Goal: Navigation & Orientation: Find specific page/section

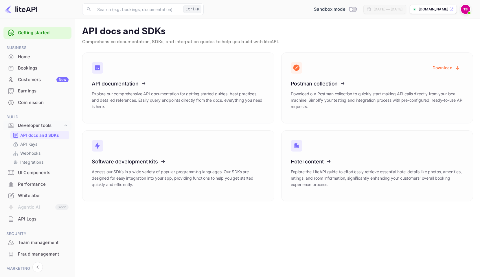
click at [29, 57] on div "Home" at bounding box center [43, 57] width 51 height 7
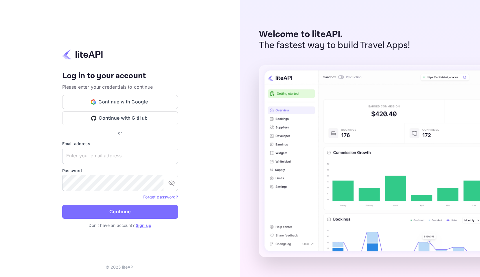
type input "tech@backin5.travel"
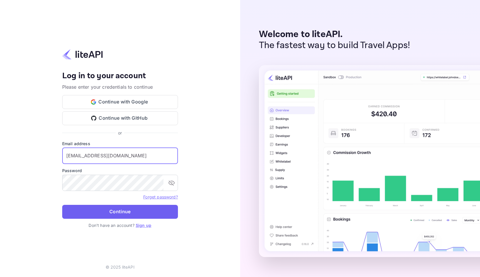
click at [117, 214] on button "Continue" at bounding box center [120, 212] width 116 height 14
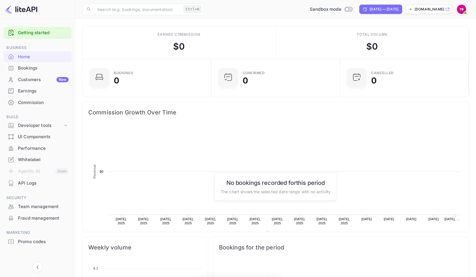
scroll to position [90, 121]
click at [39, 72] on div "Bookings" at bounding box center [37, 68] width 68 height 11
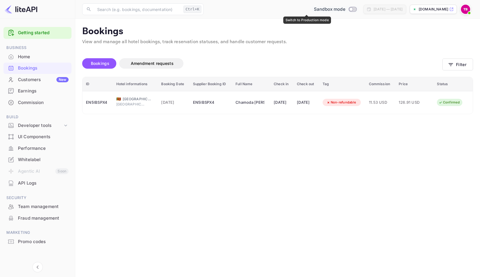
click at [345, 10] on input "Switch to Production mode" at bounding box center [351, 9] width 12 height 4
checkbox input "true"
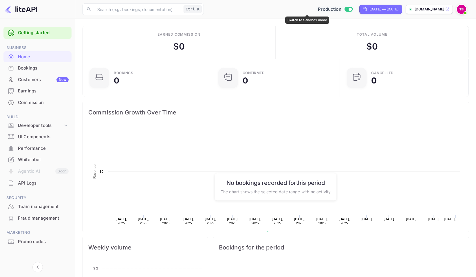
scroll to position [5, 5]
click at [344, 9] on input "Switch to Sandbox mode" at bounding box center [350, 9] width 12 height 4
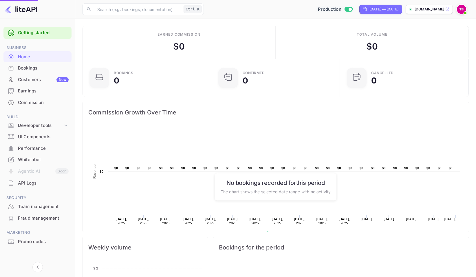
checkbox input "false"
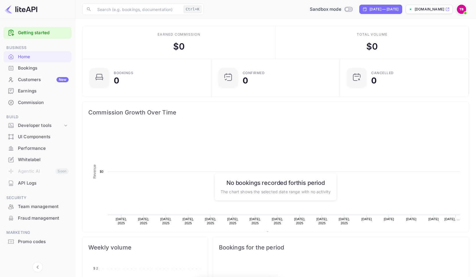
scroll to position [90, 121]
click at [43, 70] on div "Bookings" at bounding box center [43, 68] width 51 height 7
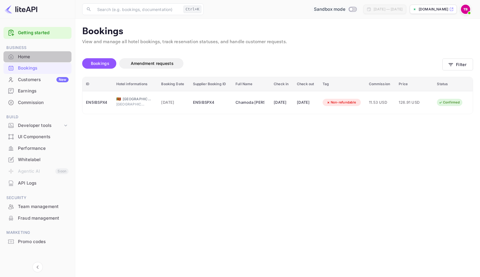
click at [32, 58] on div "Home" at bounding box center [43, 57] width 51 height 7
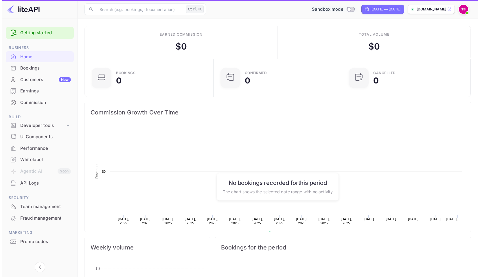
scroll to position [90, 121]
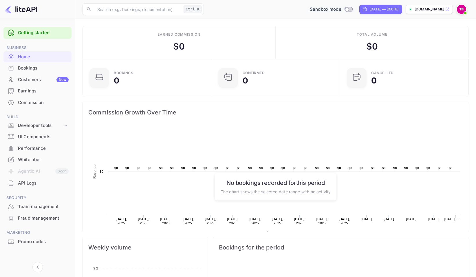
click at [46, 69] on div "Bookings" at bounding box center [43, 68] width 51 height 7
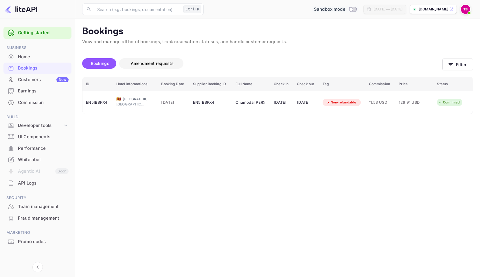
click at [156, 64] on span "Amendment requests" at bounding box center [152, 63] width 43 height 5
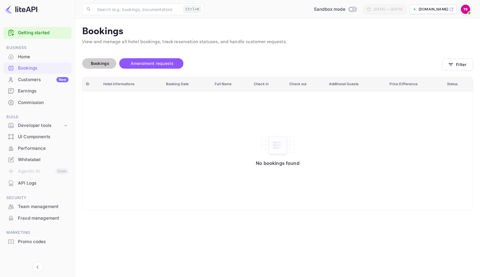
click at [96, 65] on span "Bookings" at bounding box center [100, 63] width 19 height 5
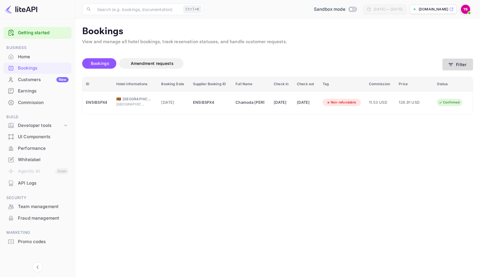
click at [455, 66] on button "Filter" at bounding box center [458, 64] width 31 height 12
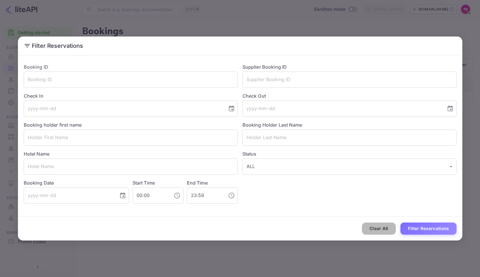
click at [385, 232] on button "Clear All" at bounding box center [379, 228] width 34 height 12
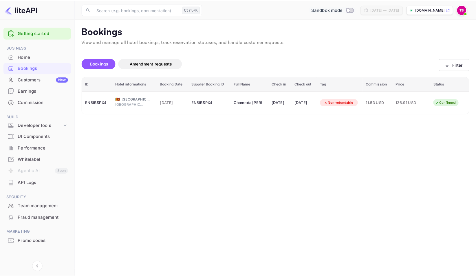
scroll to position [2, 0]
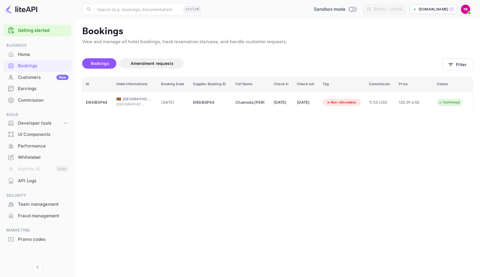
click at [24, 180] on div "API Logs" at bounding box center [43, 180] width 51 height 7
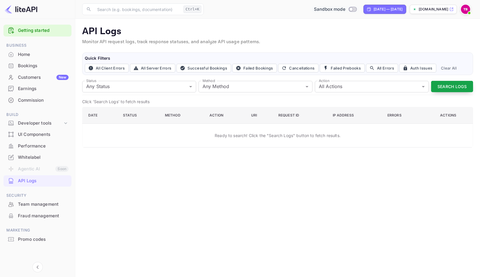
click at [443, 86] on button "Search Logs" at bounding box center [452, 86] width 42 height 11
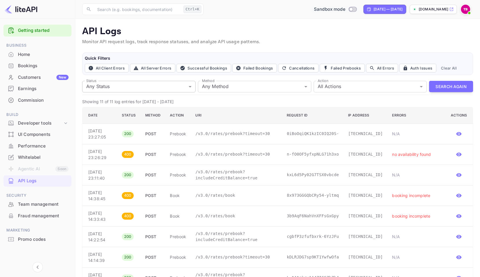
click at [183, 85] on body "Getting started Business Home Bookings Customers New Earnings Commission Build …" at bounding box center [240, 178] width 480 height 357
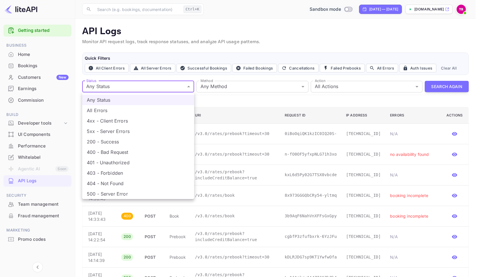
click at [183, 85] on div at bounding box center [240, 138] width 480 height 277
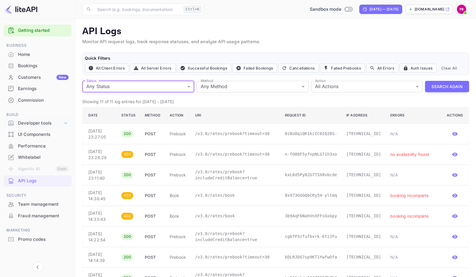
click at [64, 125] on icon at bounding box center [66, 123] width 6 height 6
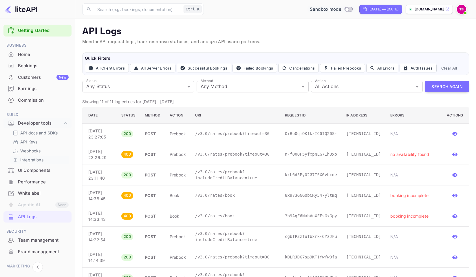
click at [36, 160] on p "Integrations" at bounding box center [31, 160] width 23 height 6
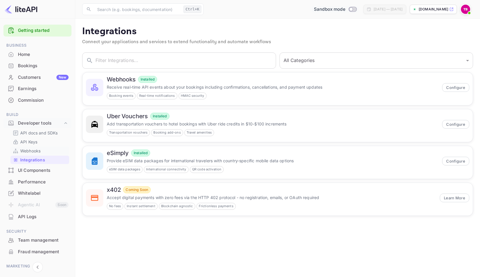
click at [35, 151] on p "Webhooks" at bounding box center [30, 151] width 20 height 6
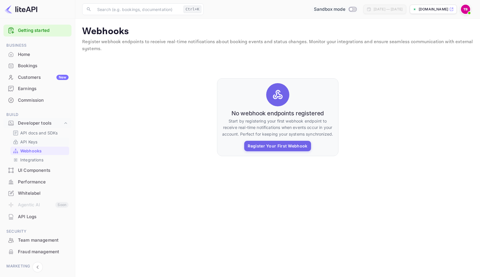
click at [36, 142] on p "API Keys" at bounding box center [28, 142] width 17 height 6
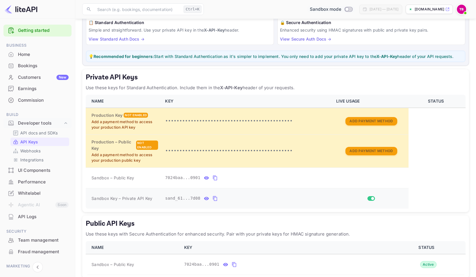
scroll to position [77, 0]
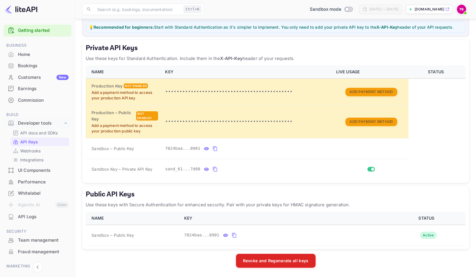
click at [29, 56] on div "Home" at bounding box center [43, 54] width 51 height 7
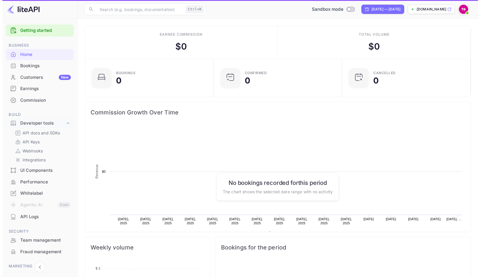
scroll to position [90, 121]
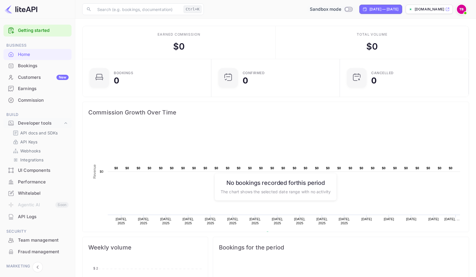
click at [25, 87] on div "Earnings" at bounding box center [43, 88] width 51 height 7
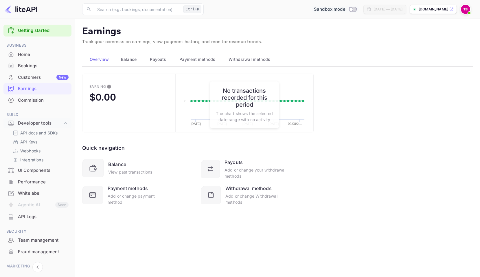
click at [34, 65] on div "Bookings" at bounding box center [43, 66] width 51 height 7
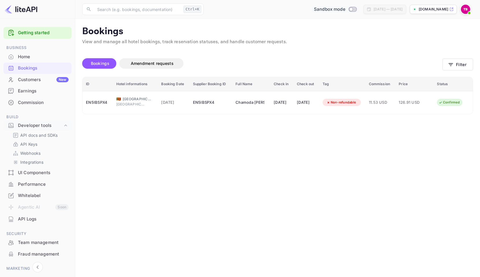
click at [42, 58] on div "Home" at bounding box center [43, 57] width 51 height 7
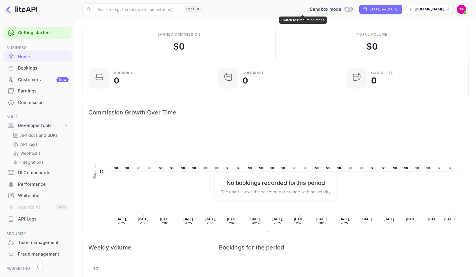
click at [341, 11] on input "Switch to Production mode" at bounding box center [347, 9] width 12 height 4
checkbox input "true"
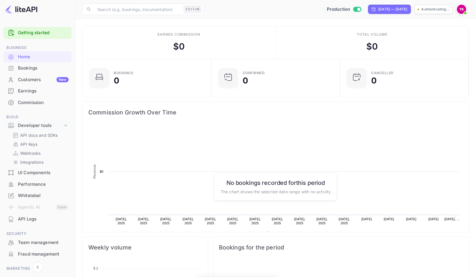
scroll to position [90, 121]
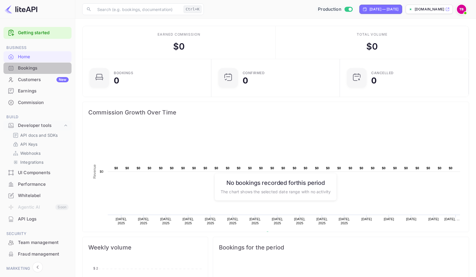
click at [40, 69] on div "Bookings" at bounding box center [43, 68] width 51 height 7
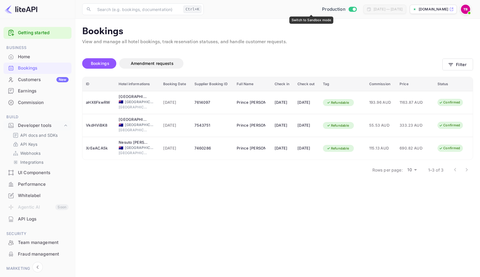
click at [349, 9] on input "Switch to Sandbox mode" at bounding box center [355, 9] width 12 height 4
checkbox input "false"
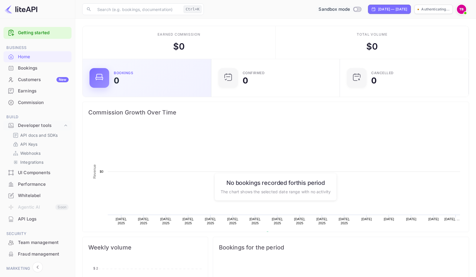
scroll to position [90, 121]
